Goal: Contribute content: Add original content to the website for others to see

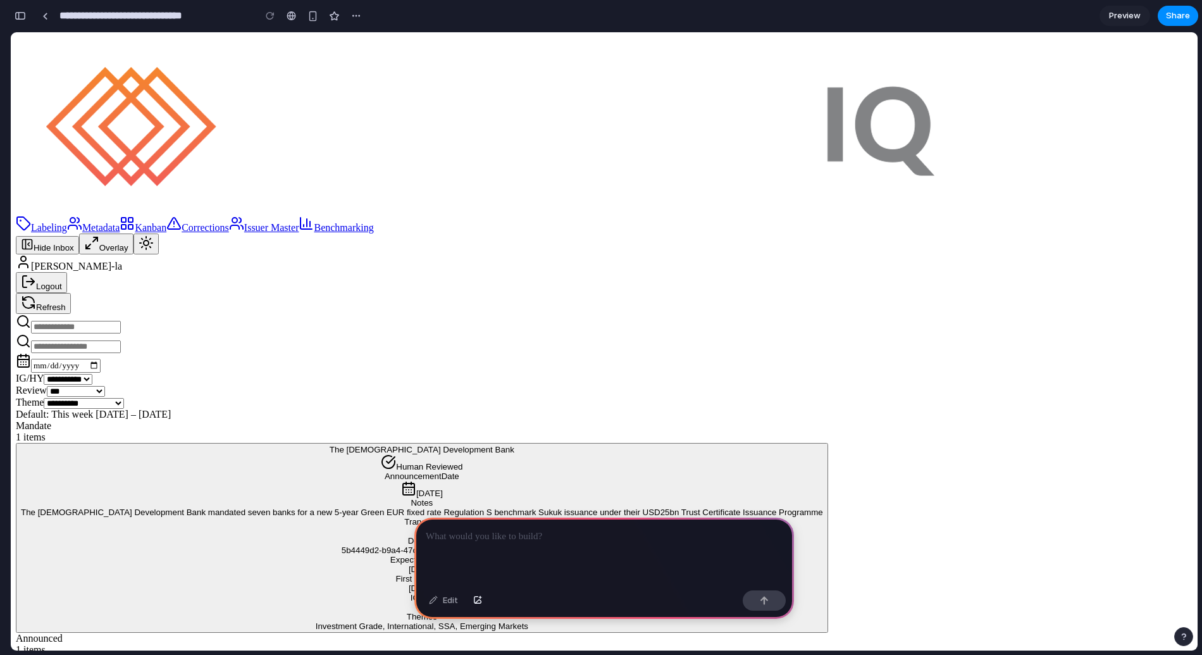
click at [567, 529] on p at bounding box center [604, 536] width 357 height 15
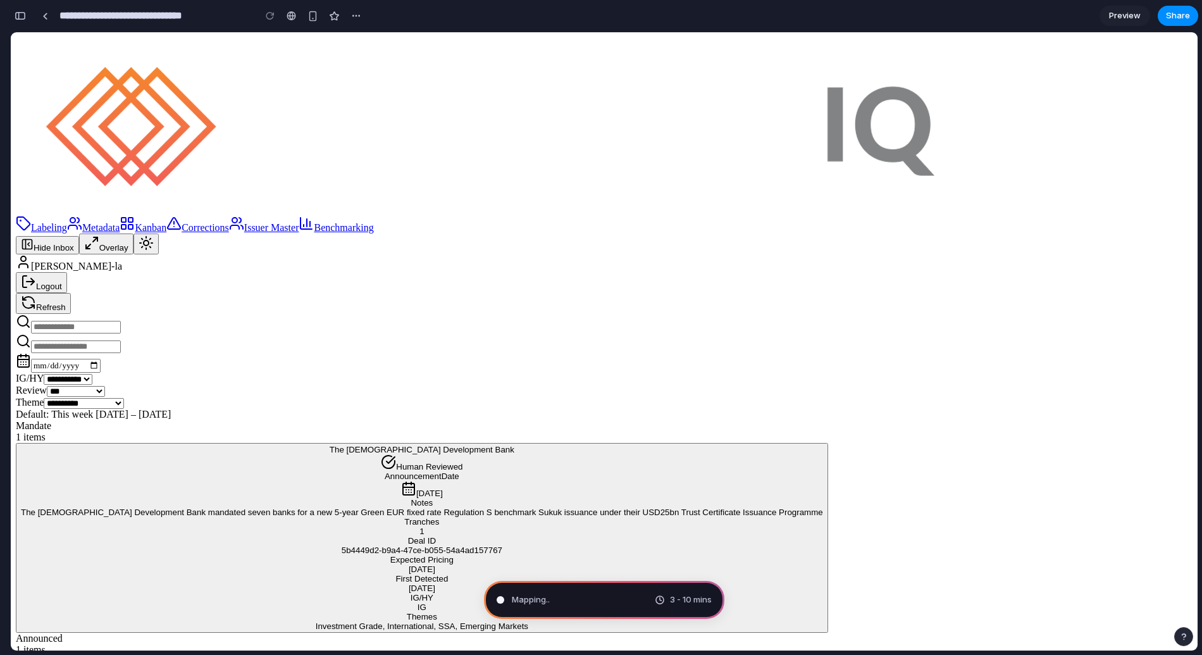
type input "**********"
